Goal: Navigation & Orientation: Find specific page/section

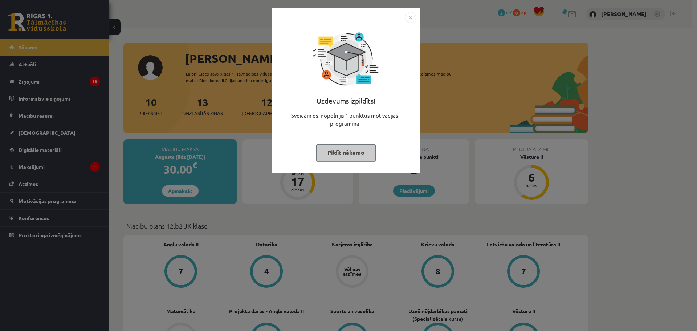
drag, startPoint x: 410, startPoint y: 18, endPoint x: 426, endPoint y: 19, distance: 15.6
click at [410, 18] on img "Close" at bounding box center [410, 17] width 11 height 11
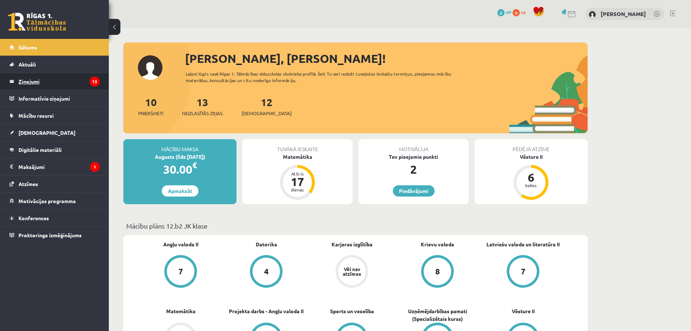
click at [24, 81] on legend "Ziņojumi 13" at bounding box center [59, 81] width 81 height 17
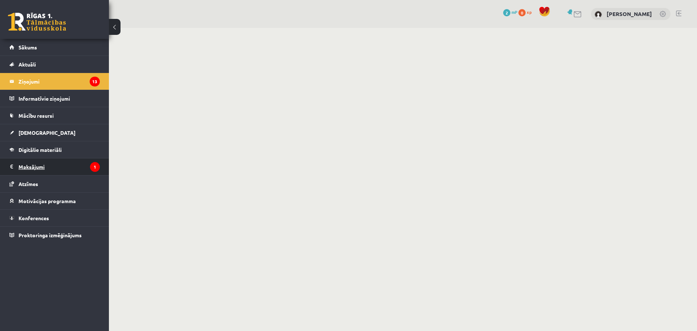
click at [39, 169] on legend "Maksājumi 1" at bounding box center [59, 166] width 81 height 17
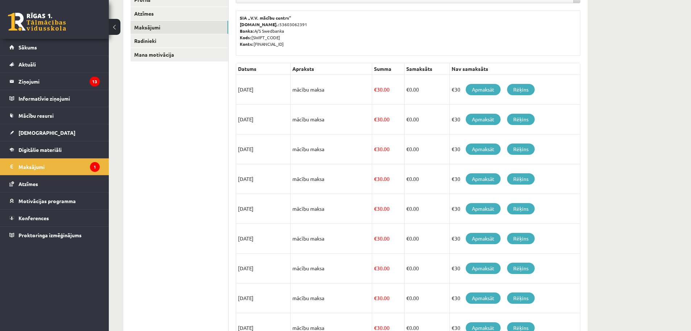
scroll to position [73, 0]
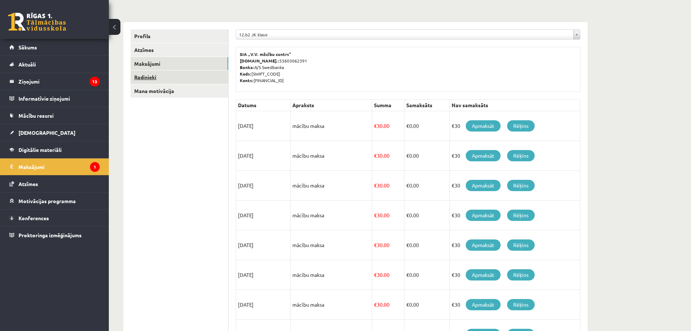
click at [151, 73] on link "Radinieki" at bounding box center [180, 76] width 98 height 13
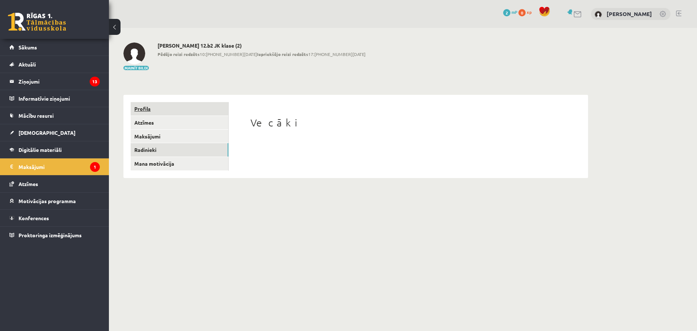
click at [156, 113] on link "Profils" at bounding box center [180, 108] width 98 height 13
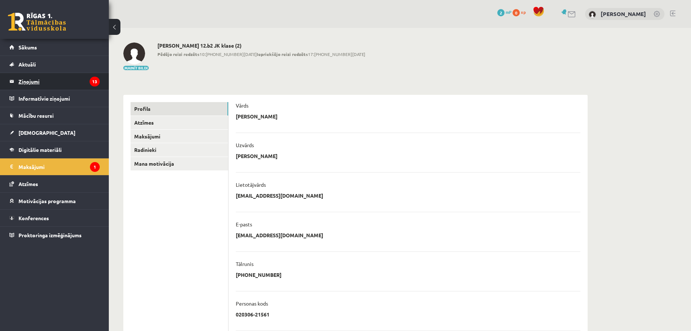
click at [21, 83] on legend "Ziņojumi 13" at bounding box center [59, 81] width 81 height 17
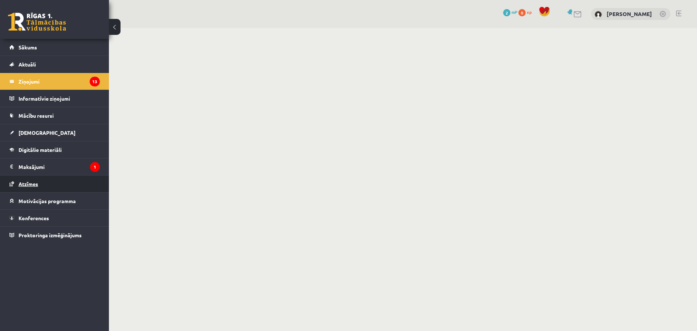
click at [30, 183] on span "Atzīmes" at bounding box center [29, 183] width 20 height 7
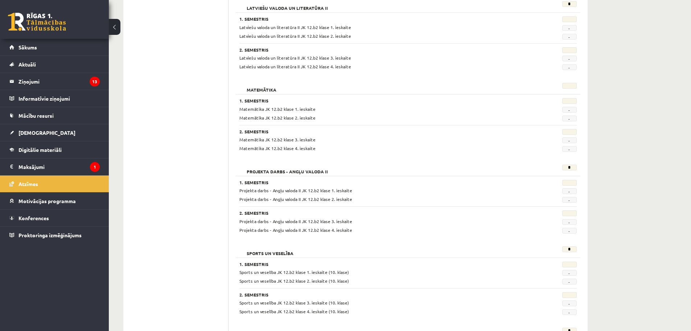
scroll to position [541, 0]
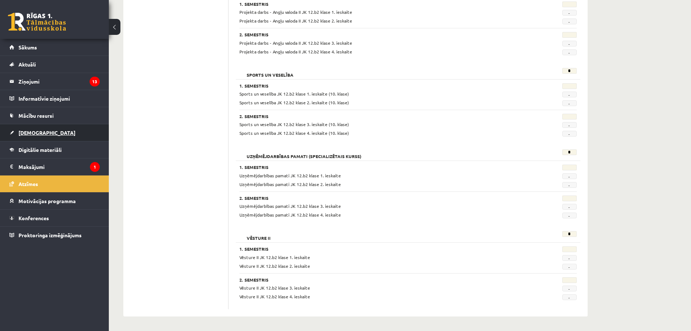
click at [34, 131] on span "[DEMOGRAPHIC_DATA]" at bounding box center [47, 132] width 57 height 7
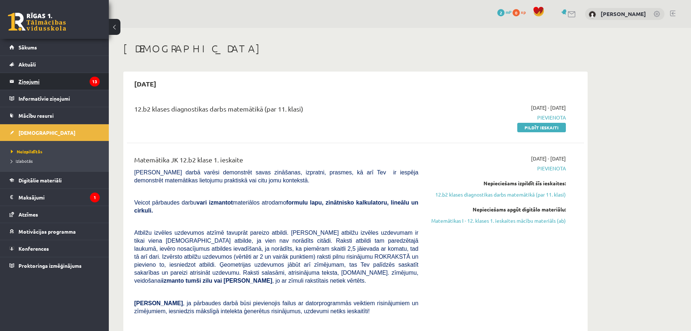
click at [26, 84] on legend "Ziņojumi 13" at bounding box center [59, 81] width 81 height 17
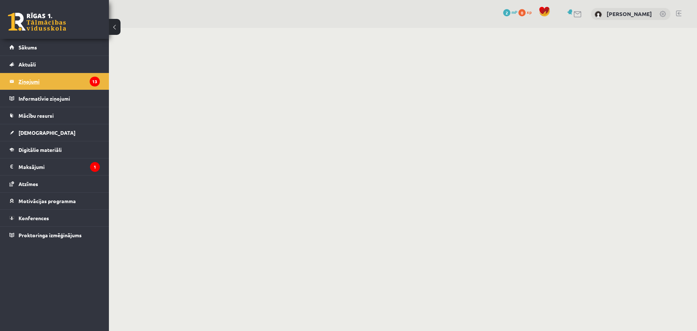
click at [21, 81] on legend "Ziņojumi 13" at bounding box center [59, 81] width 81 height 17
click at [44, 47] on link "Sākums" at bounding box center [54, 47] width 90 height 17
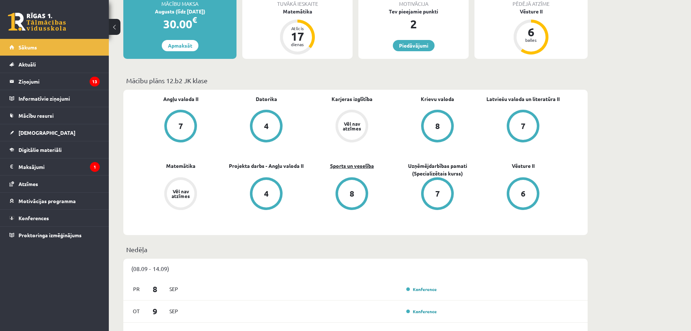
scroll to position [218, 0]
